Goal: Task Accomplishment & Management: Manage account settings

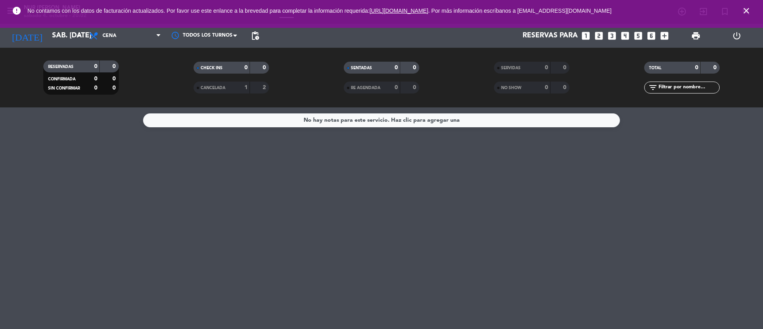
click at [748, 10] on icon "close" at bounding box center [746, 11] width 10 height 10
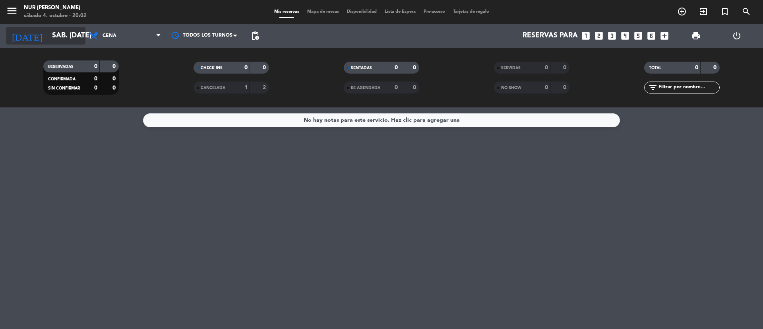
click at [75, 37] on icon "arrow_drop_down" at bounding box center [79, 36] width 10 height 10
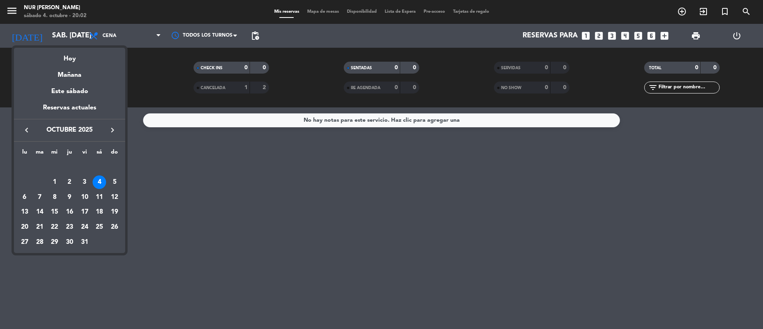
click at [111, 129] on icon "keyboard_arrow_right" at bounding box center [113, 130] width 10 height 10
click at [114, 229] on div "30" at bounding box center [115, 227] width 14 height 14
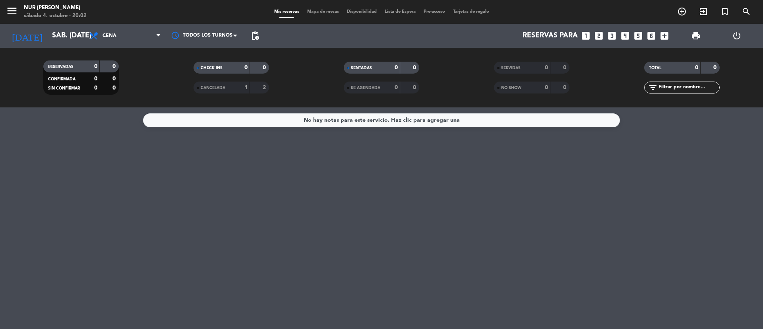
type input "dom. [DATE]"
click at [270, 118] on div "No hay notas para este servicio. Haz clic para agregar una" at bounding box center [381, 120] width 477 height 14
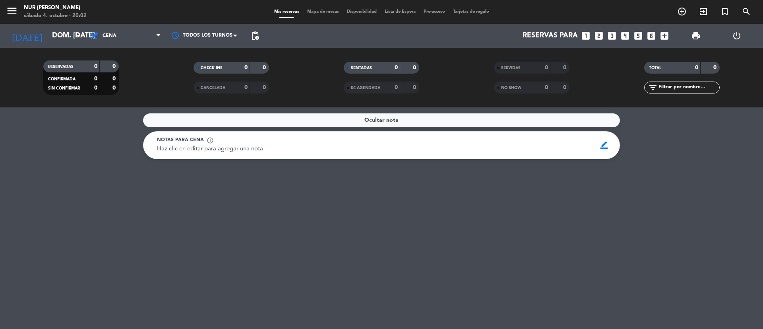
click at [270, 118] on div "Ocultar nota" at bounding box center [381, 120] width 477 height 14
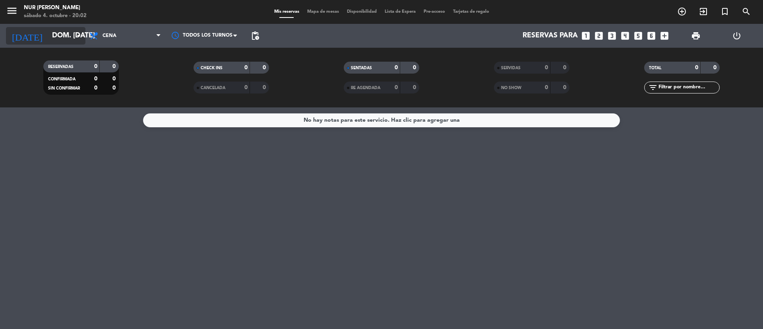
click at [66, 34] on input "dom. [DATE]" at bounding box center [94, 36] width 92 height 16
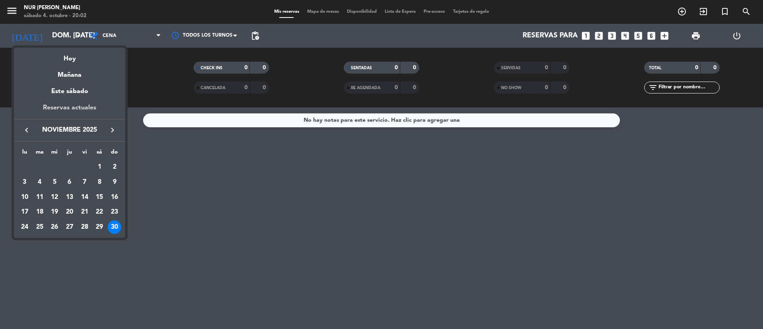
click at [70, 106] on div "Reservas actuales" at bounding box center [69, 111] width 111 height 16
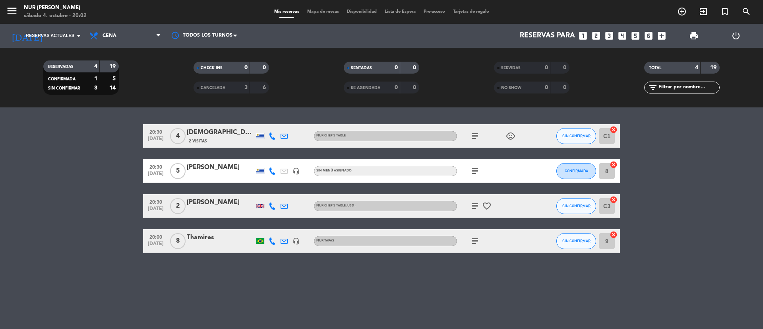
click at [487, 205] on icon "favorite_border" at bounding box center [487, 206] width 10 height 10
click at [474, 205] on icon "subject" at bounding box center [475, 206] width 10 height 10
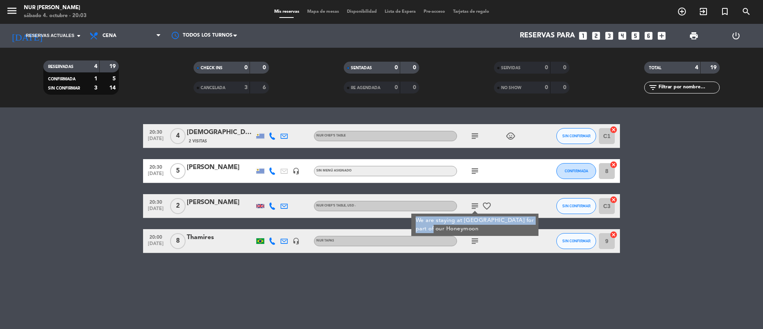
drag, startPoint x: 450, startPoint y: 229, endPoint x: 416, endPoint y: 222, distance: 34.8
click at [416, 222] on div "We are staying at [GEOGRAPHIC_DATA] for part of our Honeymoon" at bounding box center [475, 224] width 119 height 17
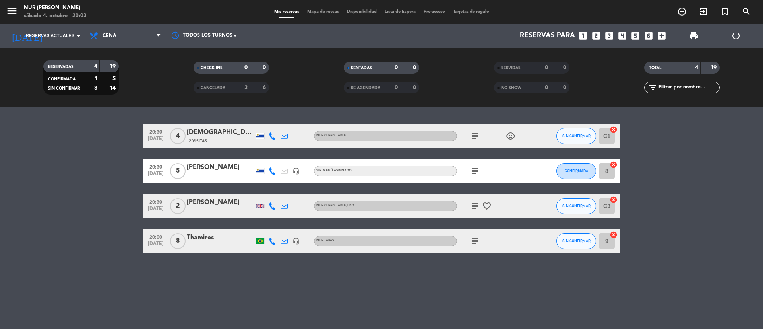
click at [286, 208] on icon at bounding box center [283, 205] width 7 height 7
click at [272, 205] on icon at bounding box center [272, 205] width 7 height 7
click at [262, 205] on div at bounding box center [260, 206] width 8 height 4
click at [283, 205] on icon at bounding box center [283, 205] width 7 height 7
click at [474, 210] on icon "subject" at bounding box center [475, 206] width 10 height 10
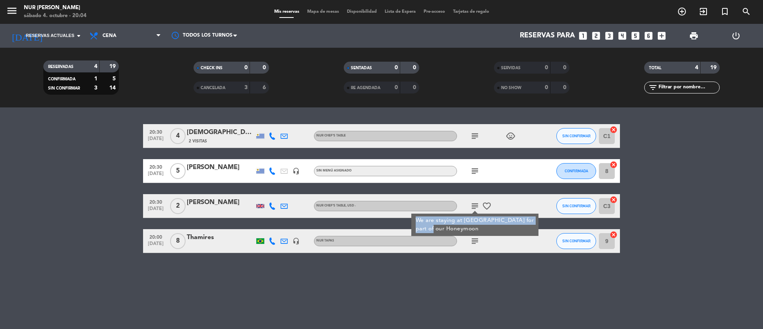
drag, startPoint x: 453, startPoint y: 232, endPoint x: 413, endPoint y: 222, distance: 41.2
click at [413, 222] on div "We are staying at [GEOGRAPHIC_DATA] for part of our Honeymoon" at bounding box center [474, 224] width 127 height 22
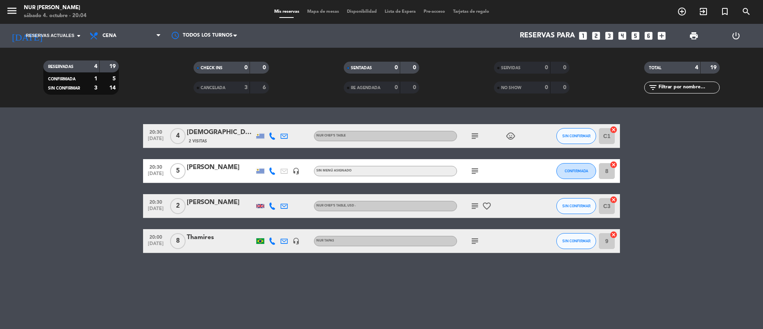
copy div "We are staying at [GEOGRAPHIC_DATA] for part of our Honeymoon"
click at [475, 207] on icon "subject" at bounding box center [475, 206] width 10 height 10
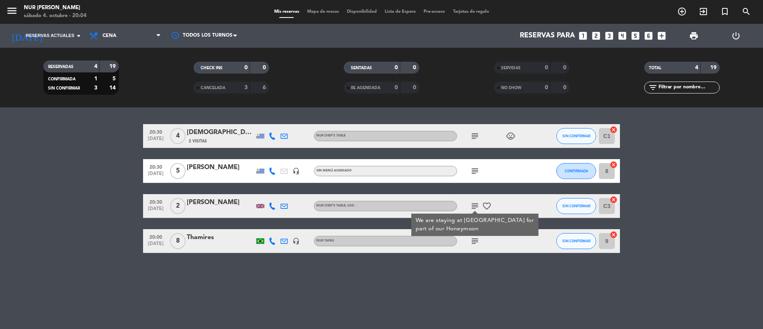
click at [485, 207] on icon "favorite_border" at bounding box center [487, 206] width 10 height 10
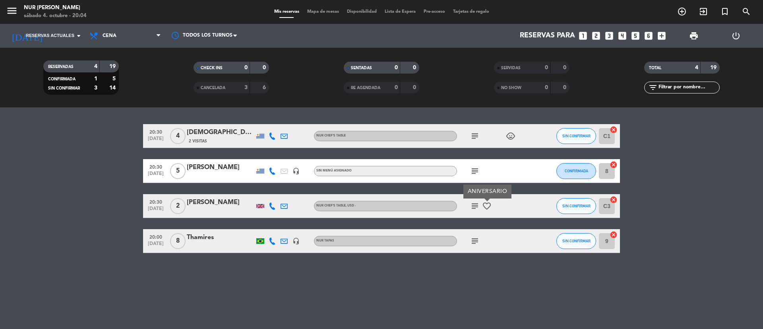
click at [474, 203] on icon "subject" at bounding box center [475, 206] width 10 height 10
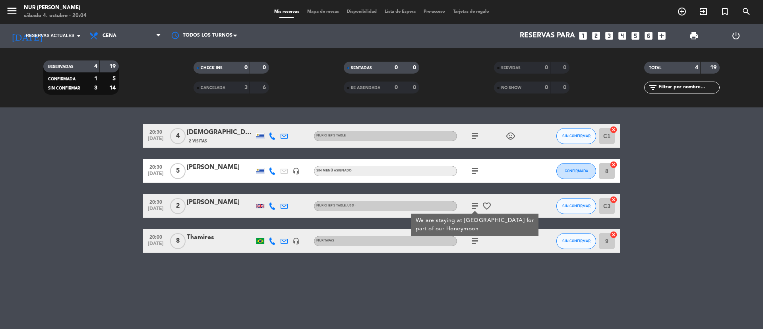
click at [513, 136] on icon "child_care" at bounding box center [511, 136] width 10 height 10
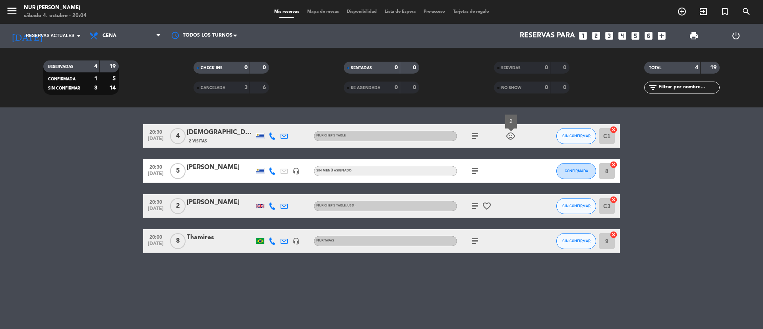
click at [474, 238] on icon "subject" at bounding box center [475, 241] width 10 height 10
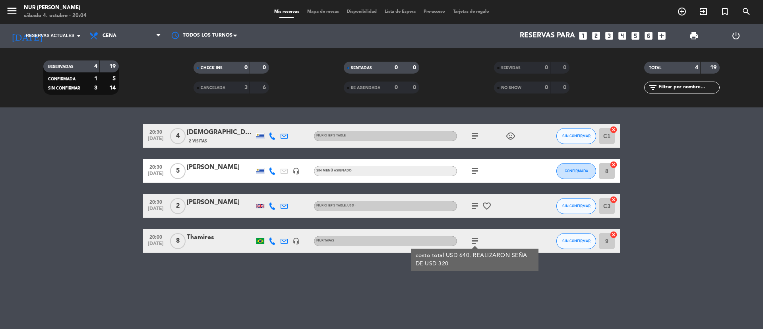
click at [484, 205] on icon "favorite_border" at bounding box center [487, 206] width 10 height 10
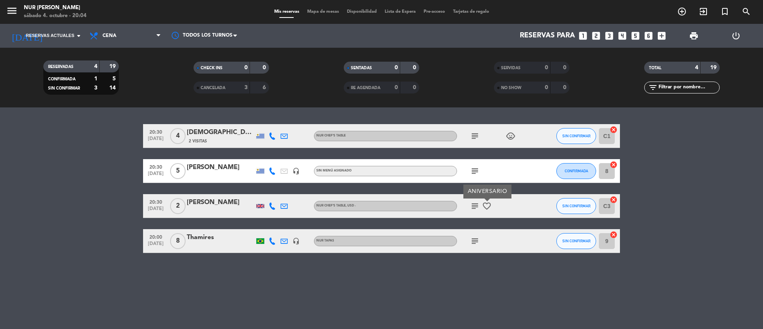
click at [476, 207] on icon "subject" at bounding box center [475, 206] width 10 height 10
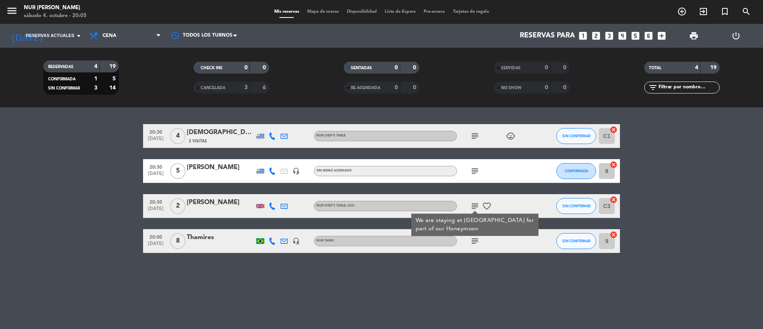
click at [306, 206] on div at bounding box center [308, 205] width 12 height 23
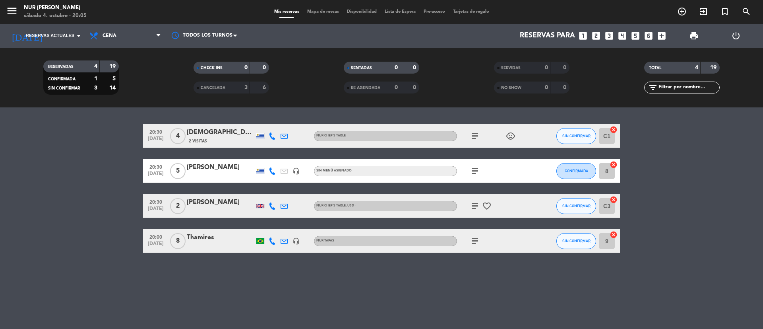
click at [294, 172] on icon "headset_mic" at bounding box center [295, 170] width 7 height 7
click at [301, 177] on div "headset_mic [EMAIL_ADDRESS][PERSON_NAME][DOMAIN_NAME]" at bounding box center [296, 170] width 12 height 23
click at [237, 201] on div "[PERSON_NAME]" at bounding box center [221, 202] width 68 height 10
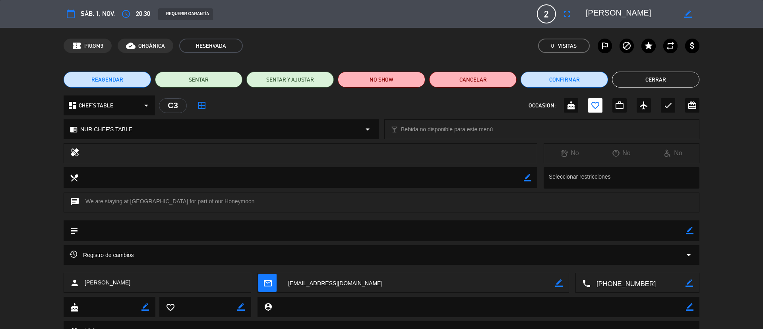
drag, startPoint x: 656, startPoint y: 12, endPoint x: 591, endPoint y: 10, distance: 65.2
click at [592, 10] on textarea at bounding box center [631, 14] width 91 height 14
drag, startPoint x: 583, startPoint y: 10, endPoint x: 637, endPoint y: 10, distance: 54.0
click at [637, 10] on div "border_color" at bounding box center [639, 14] width 119 height 14
click at [689, 15] on icon "border_color" at bounding box center [688, 14] width 8 height 8
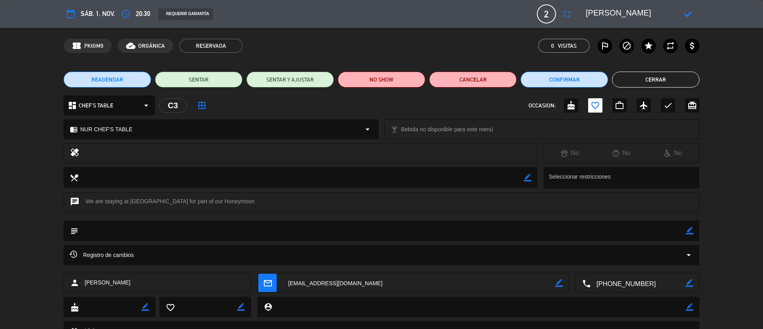
drag, startPoint x: 586, startPoint y: 11, endPoint x: 661, endPoint y: 14, distance: 74.8
click at [661, 14] on textarea at bounding box center [631, 14] width 91 height 14
click at [689, 12] on icon at bounding box center [688, 14] width 8 height 8
